Goal: Task Accomplishment & Management: Manage account settings

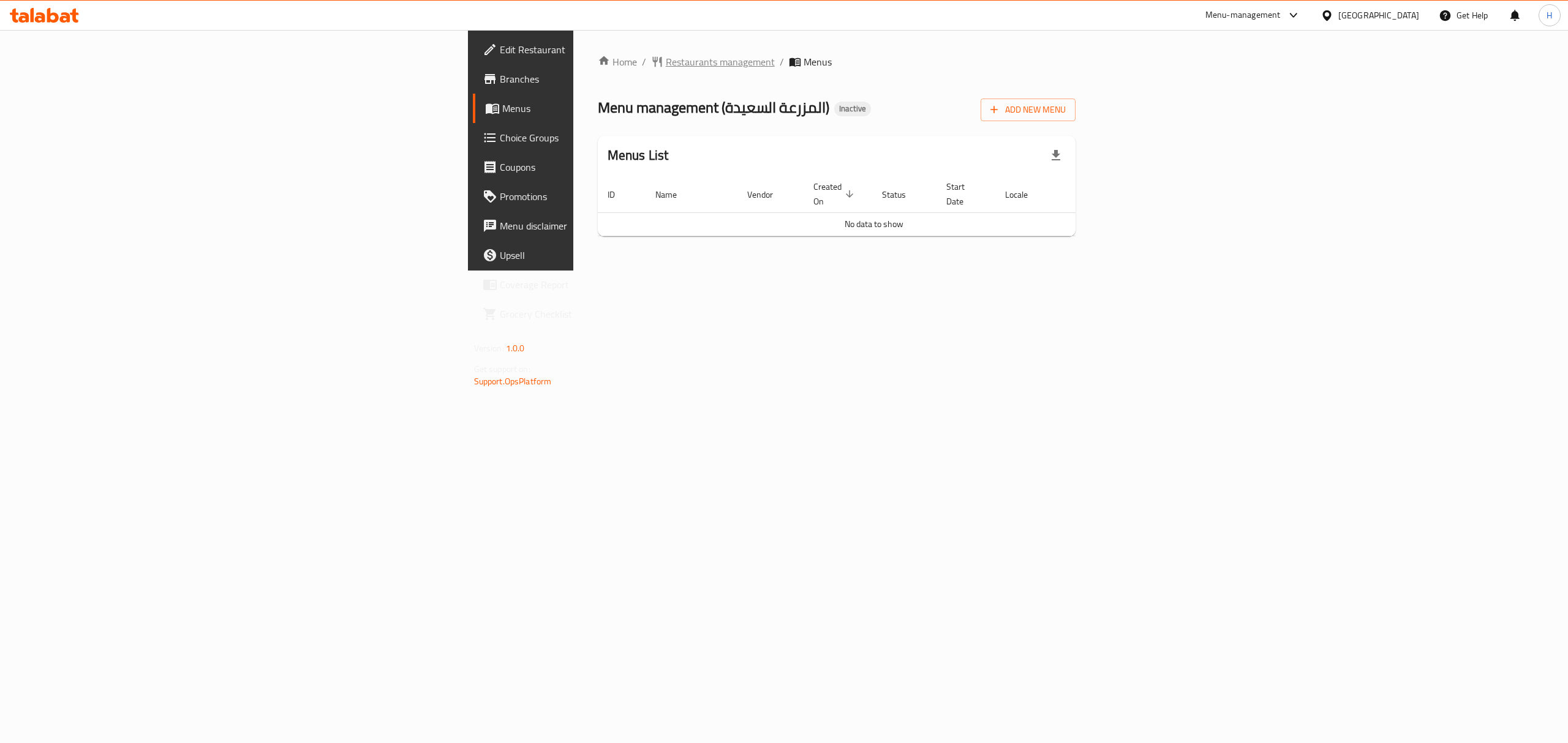
click at [666, 65] on span "Restaurants management" at bounding box center [720, 62] width 109 height 15
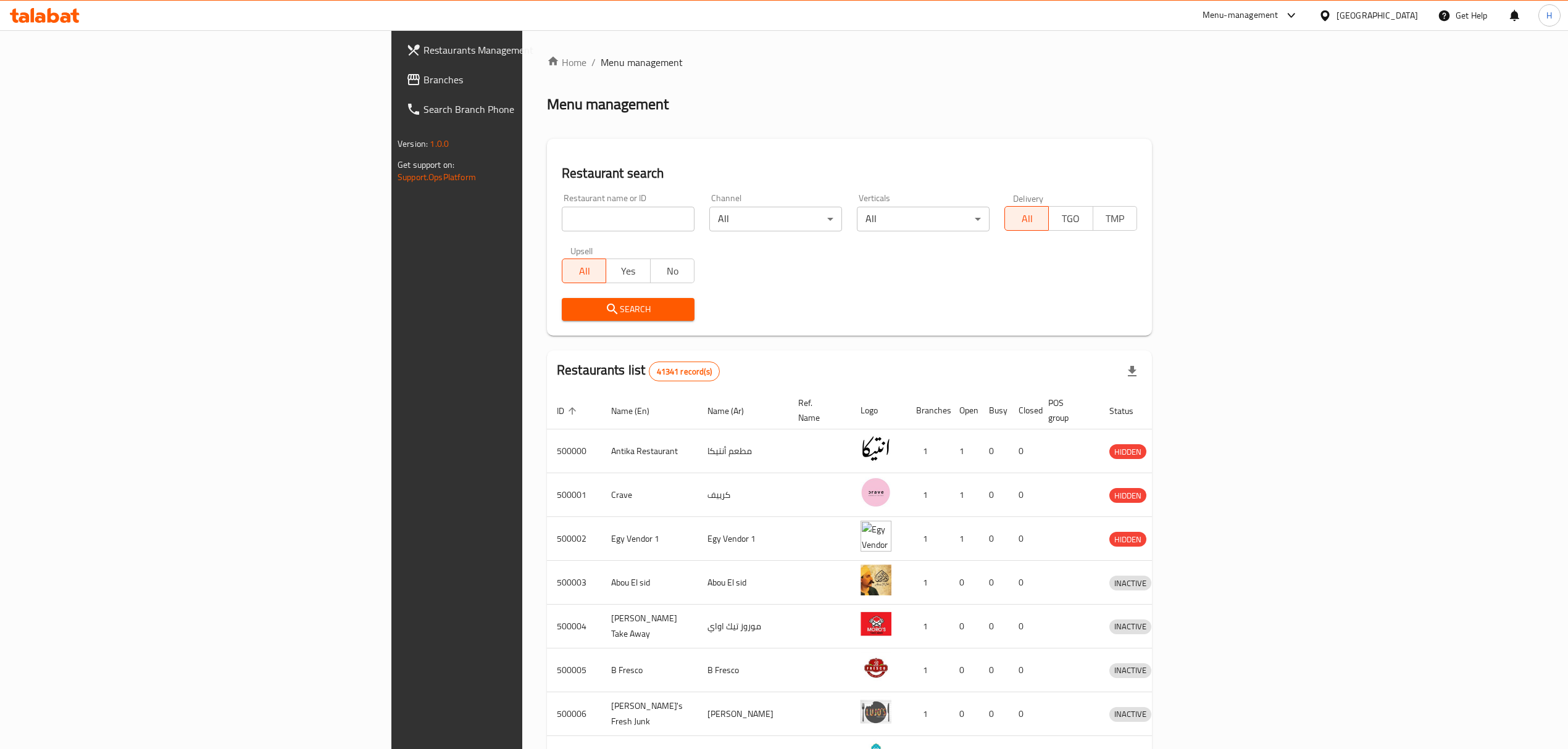
click at [562, 207] on input "search" at bounding box center [628, 218] width 133 height 24
paste input "Almazraa Alsaeida"
click at [547, 339] on div "Home / Menu management Menu management Restaurant search Restaurant name or ID …" at bounding box center [849, 482] width 605 height 855
click at [572, 309] on span "Search" at bounding box center [628, 309] width 113 height 15
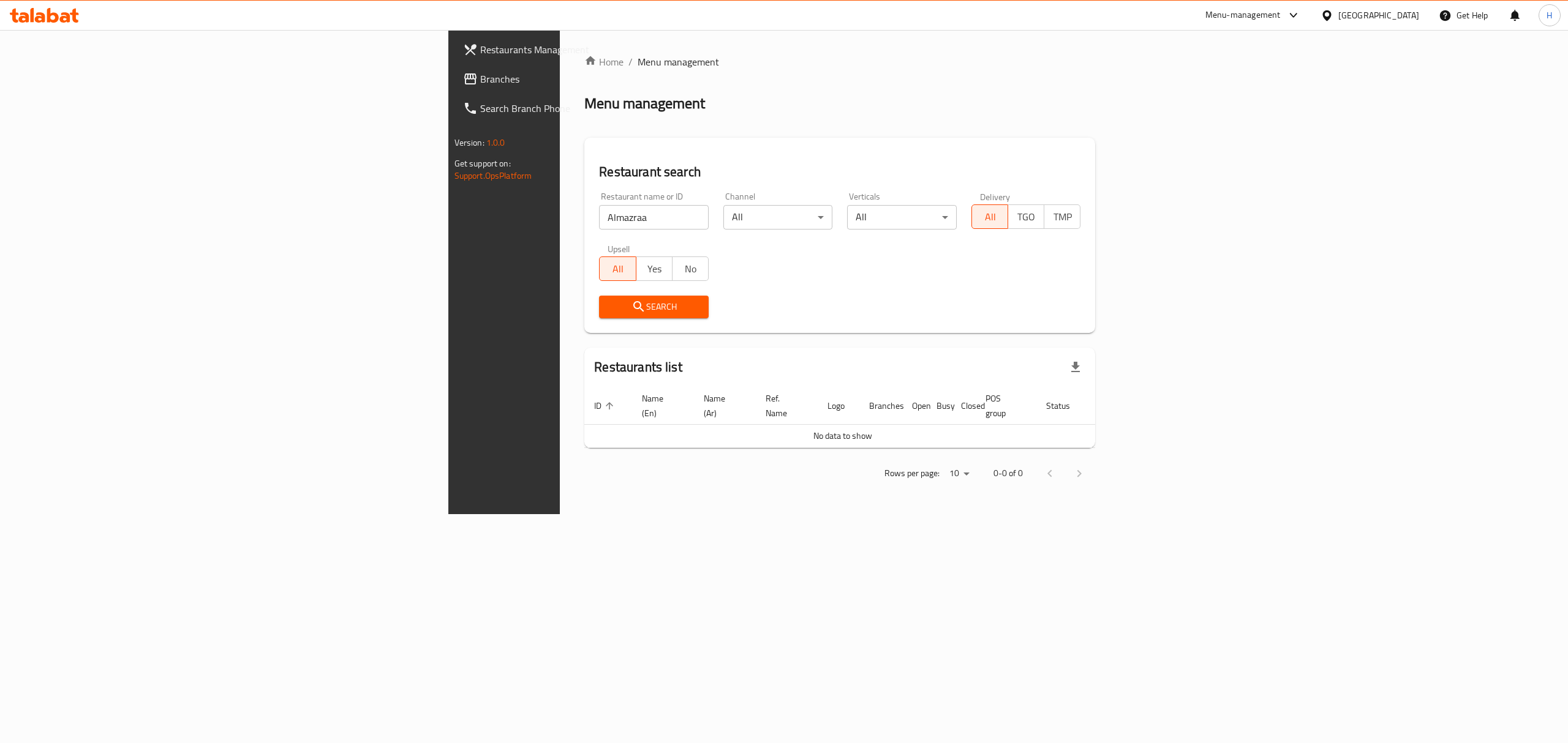
click at [599, 213] on input "Almazraa" at bounding box center [654, 217] width 109 height 24
click at [599, 225] on input "Almazraa" at bounding box center [654, 217] width 109 height 24
type input "A lmazraa"
click button "Search" at bounding box center [654, 307] width 109 height 23
click at [599, 226] on input "A lmazraa" at bounding box center [654, 217] width 109 height 24
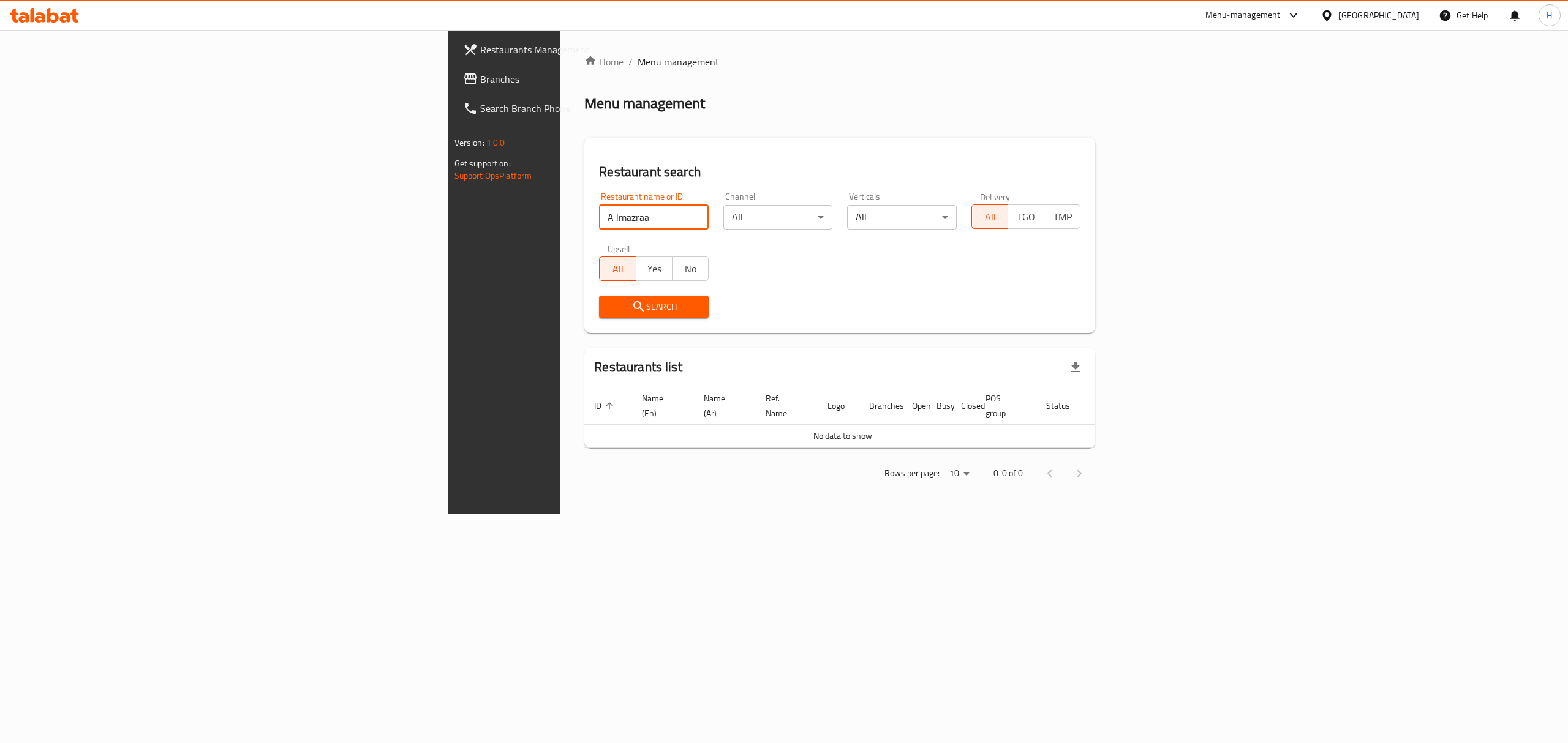
click at [599, 226] on input "A lmazraa" at bounding box center [654, 217] width 109 height 24
click at [599, 215] on input "search" at bounding box center [654, 217] width 109 height 24
paste input "المزرعة السعيدة"
type input "المزرعة السعيدة"
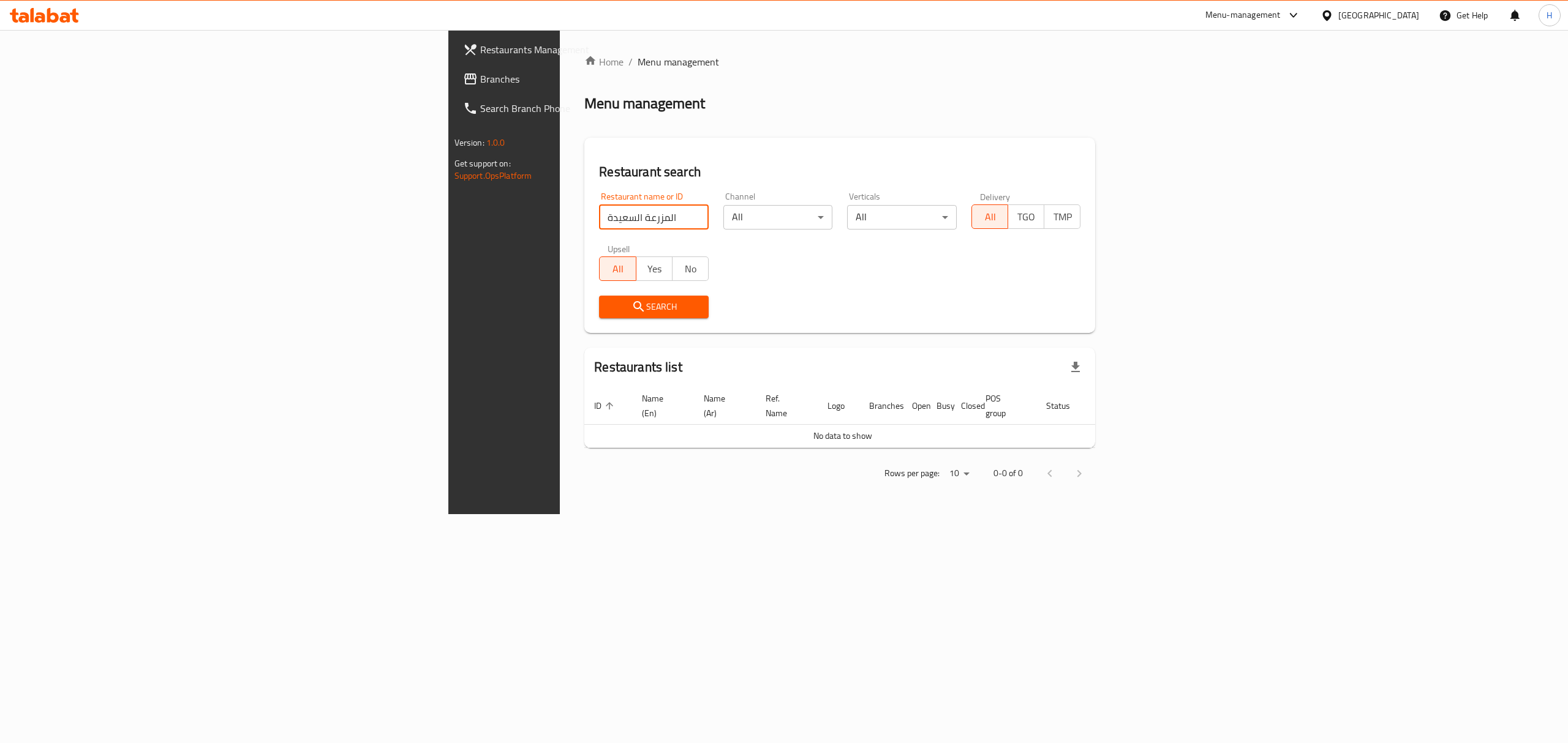
click at [609, 314] on span "Search" at bounding box center [654, 307] width 90 height 15
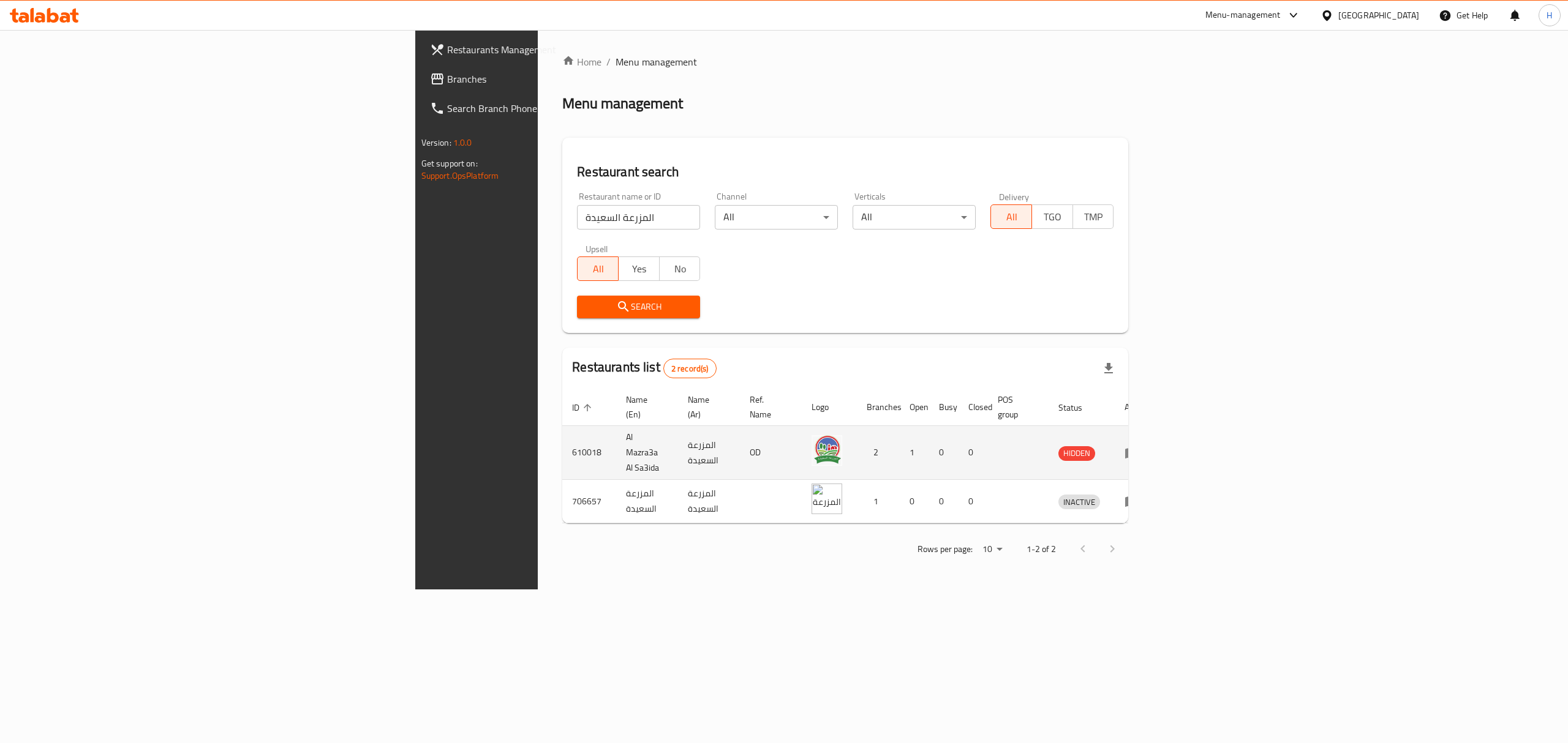
click at [1157, 442] on td "enhanced table" at bounding box center [1135, 453] width 42 height 54
click at [1139, 446] on icon "enhanced table" at bounding box center [1131, 453] width 15 height 15
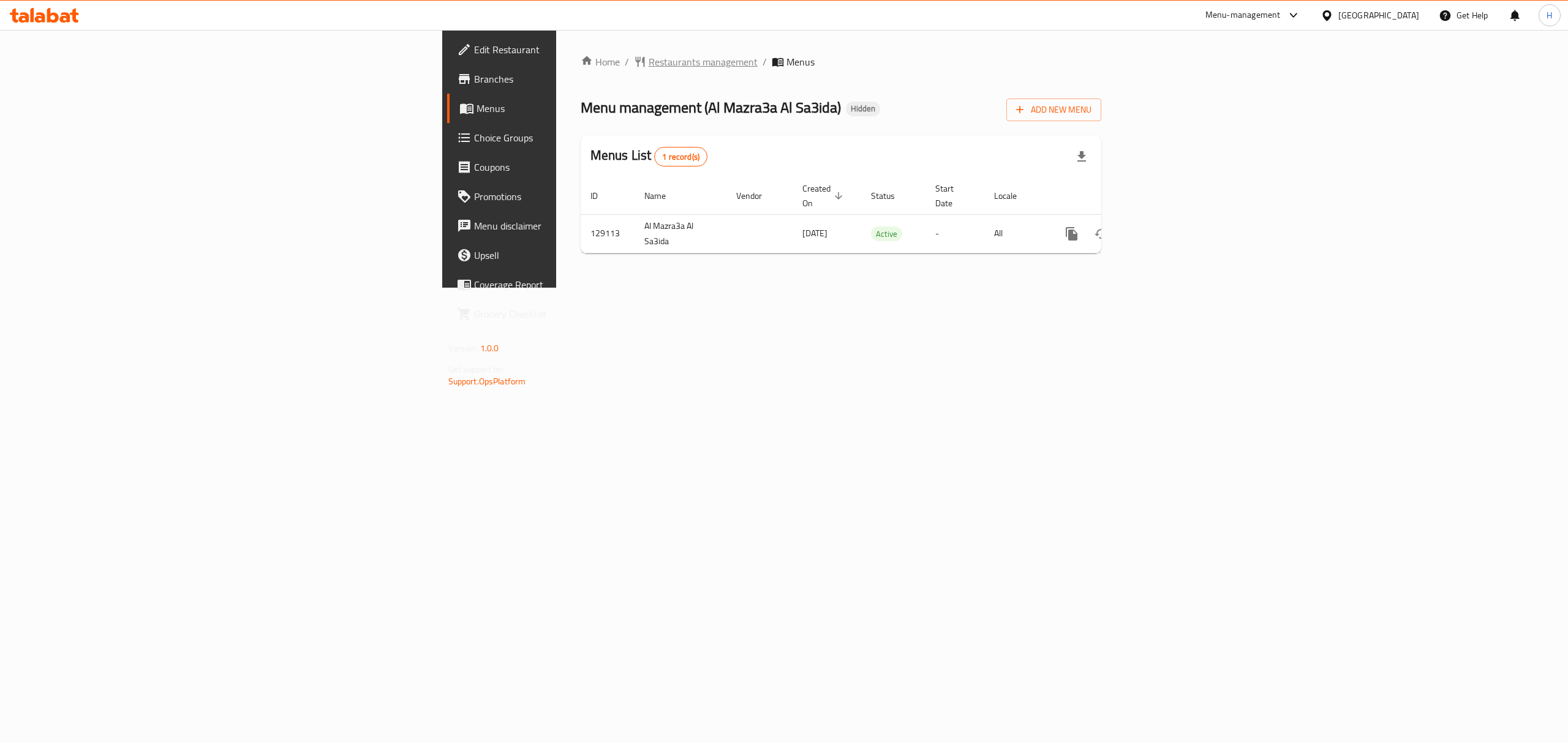
click at [648, 66] on span "Restaurants management" at bounding box center [702, 62] width 109 height 15
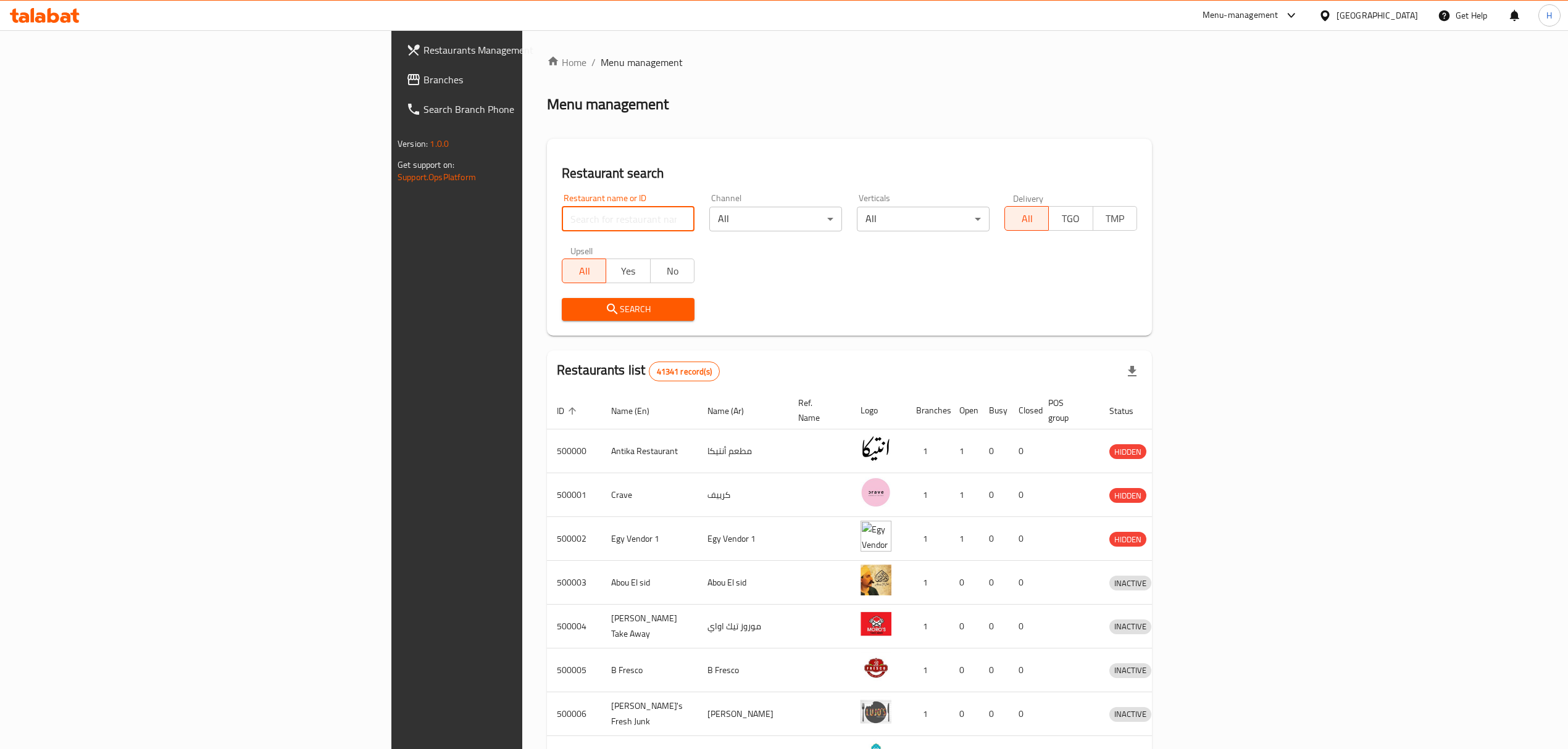
paste input "المزرعة السعيدة"
click at [562, 221] on input "search" at bounding box center [628, 218] width 133 height 24
type input "المزرعة السعيدة"
click button "Search" at bounding box center [628, 309] width 133 height 23
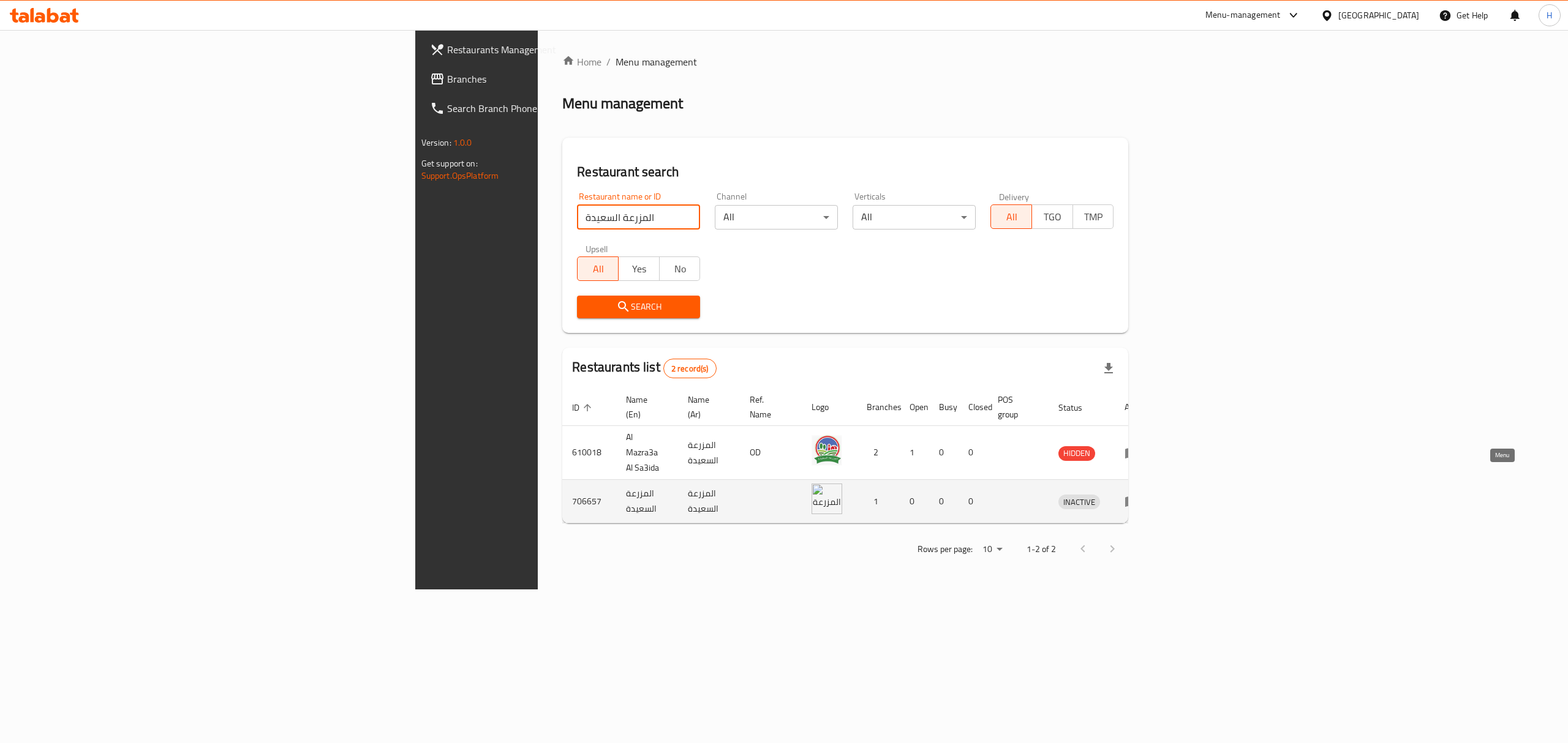
click at [1139, 494] on icon "enhanced table" at bounding box center [1131, 501] width 15 height 15
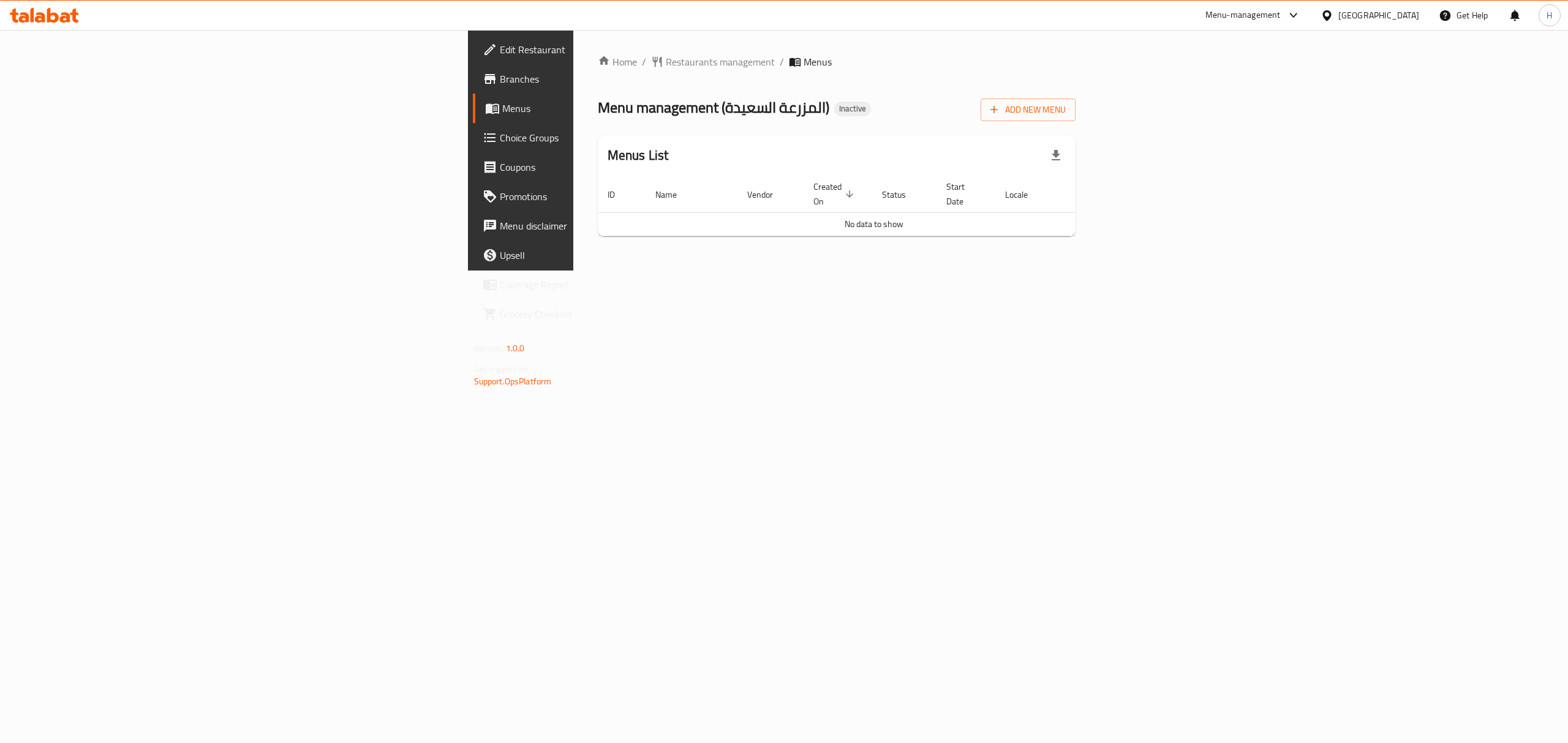
click at [473, 70] on link "Branches" at bounding box center [601, 79] width 257 height 29
